Goal: Communication & Community: Answer question/provide support

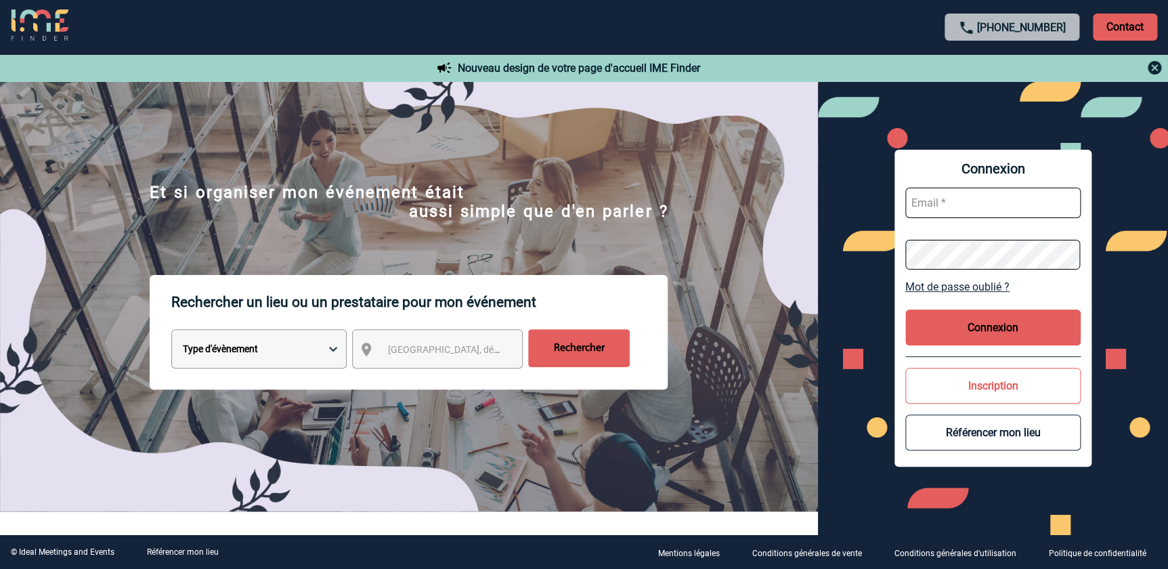
type input "florence.mathieu@abeille-assurances.fr"
click at [993, 336] on button "Connexion" at bounding box center [992, 327] width 175 height 36
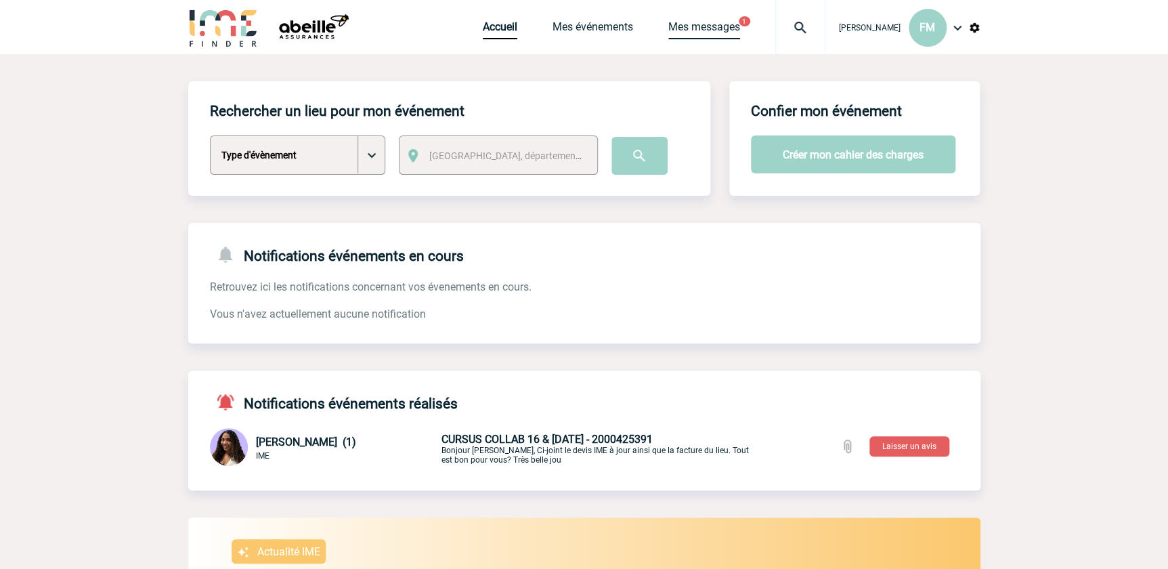
click at [696, 20] on link "Mes messages" at bounding box center [704, 29] width 72 height 19
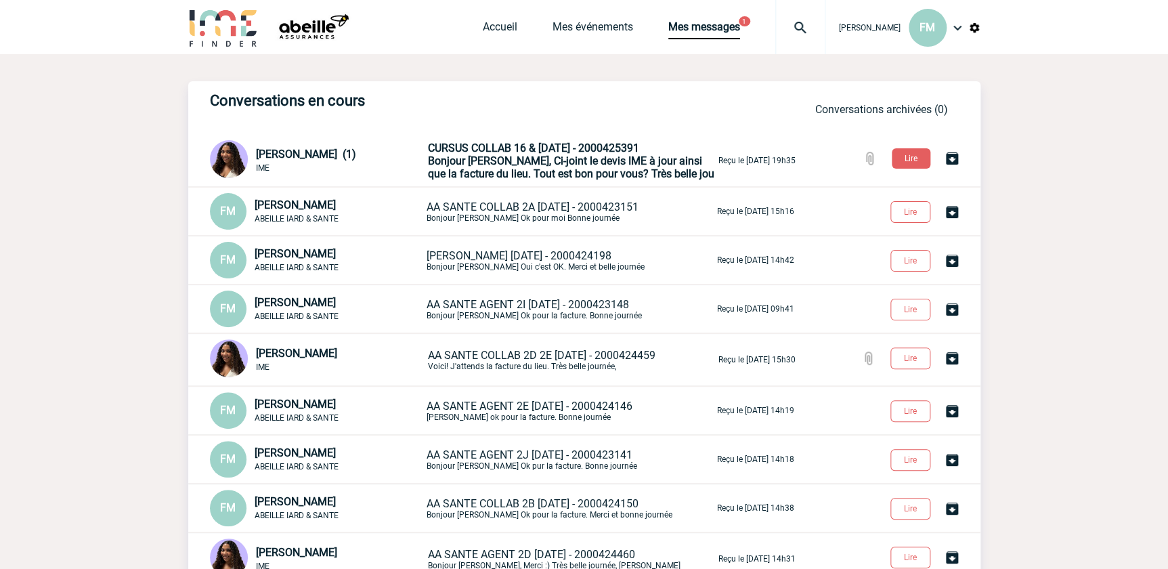
click at [518, 151] on span "CURSUS COLLAB 16 & [DATE] - 2000425391" at bounding box center [533, 147] width 211 height 13
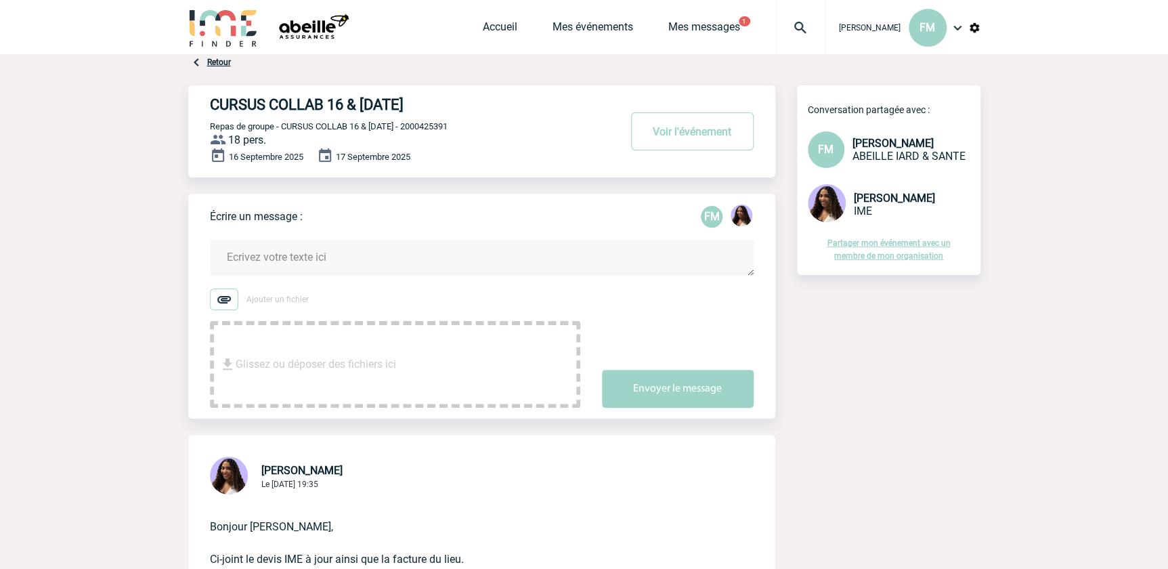
click at [299, 259] on textarea at bounding box center [481, 258] width 543 height 36
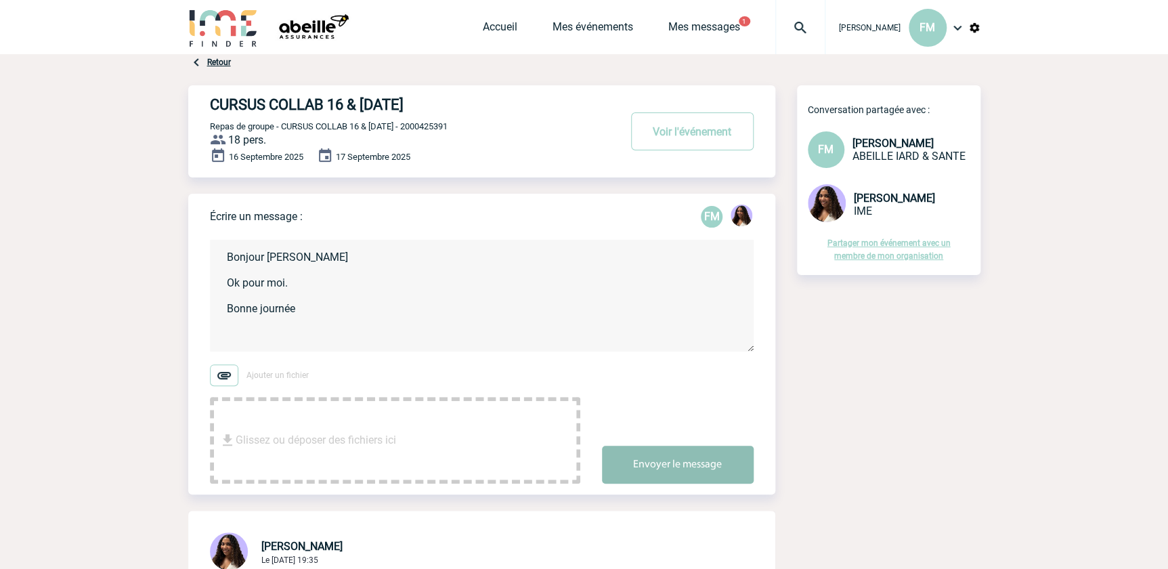
type textarea "Bonjour [PERSON_NAME] Ok pour moi. Bonne journée"
click at [659, 453] on button "Envoyer le message" at bounding box center [678, 464] width 152 height 38
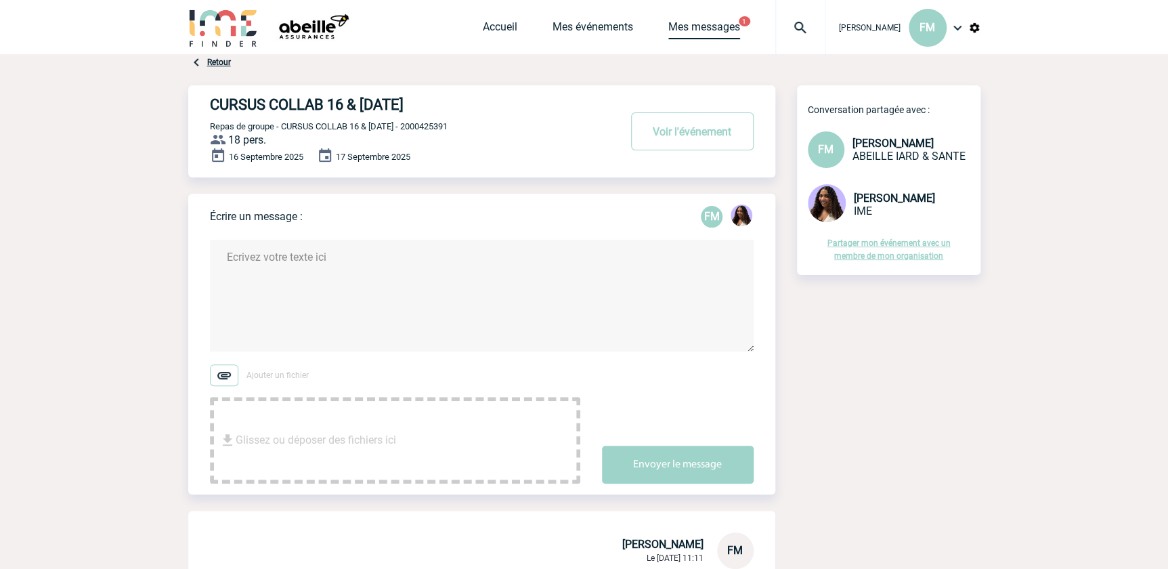
click at [704, 22] on link "Mes messages" at bounding box center [704, 29] width 72 height 19
